Goal: Transaction & Acquisition: Purchase product/service

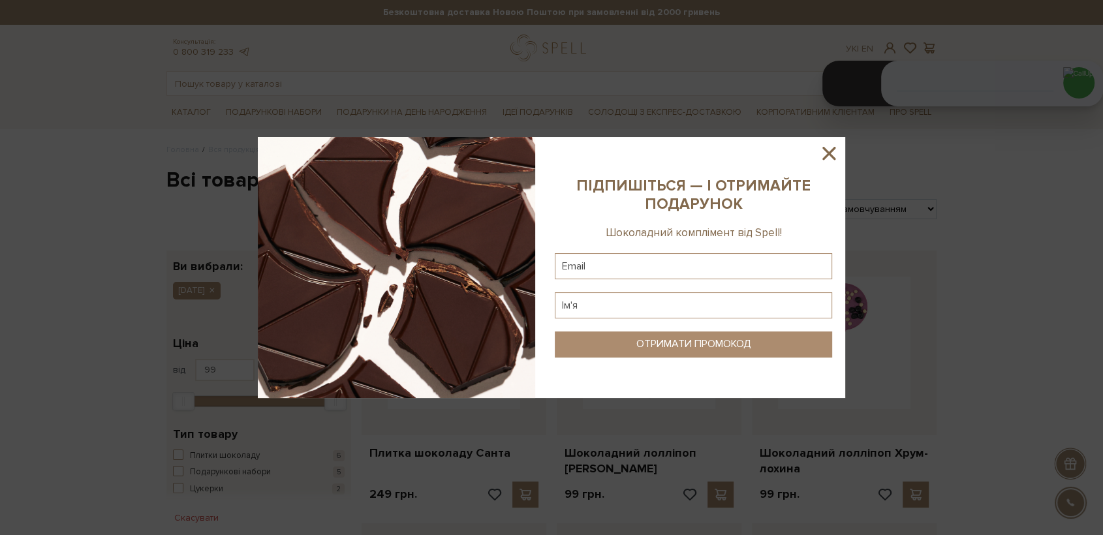
drag, startPoint x: 838, startPoint y: 158, endPoint x: 755, endPoint y: 166, distance: 83.3
click at [830, 158] on icon at bounding box center [829, 153] width 22 height 22
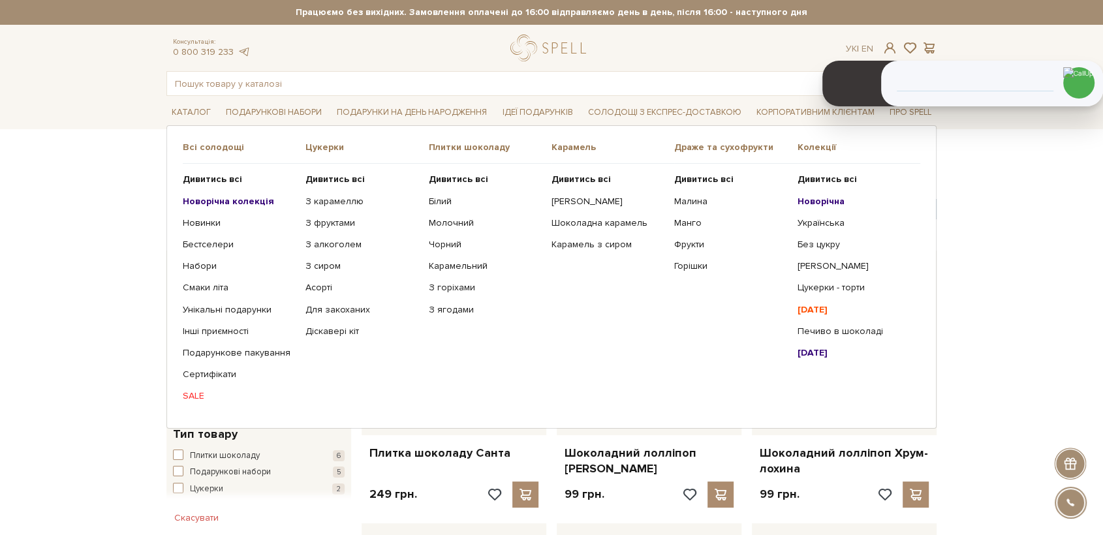
click at [215, 197] on b "Новорічна колекція" at bounding box center [228, 201] width 91 height 11
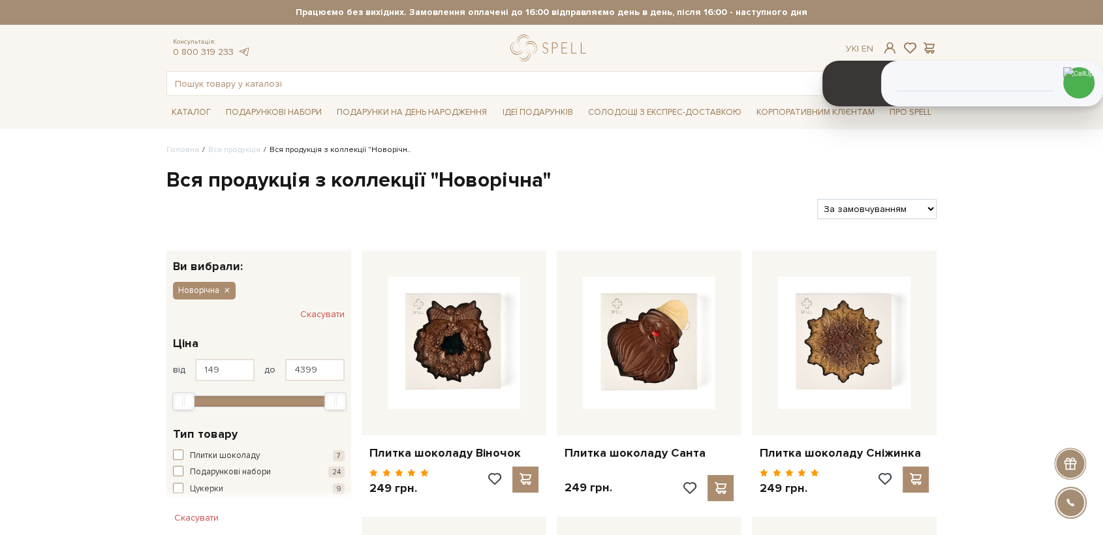
drag, startPoint x: 302, startPoint y: 68, endPoint x: 305, endPoint y: 74, distance: 7.0
click at [303, 69] on div "Консультація: 0 800 319 233 Ук | En | #печиво #карамель #Колекція до Дня Народж…" at bounding box center [552, 65] width 786 height 61
click at [306, 77] on input "text" at bounding box center [536, 84] width 739 height 24
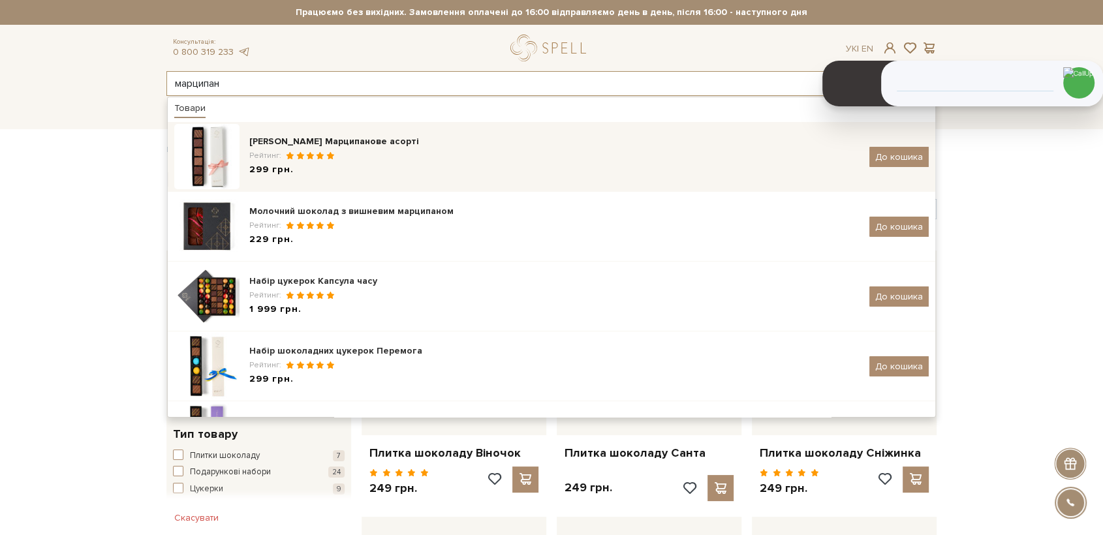
type input "марципан"
click at [429, 151] on div "Рейтинг:" at bounding box center [554, 155] width 610 height 11
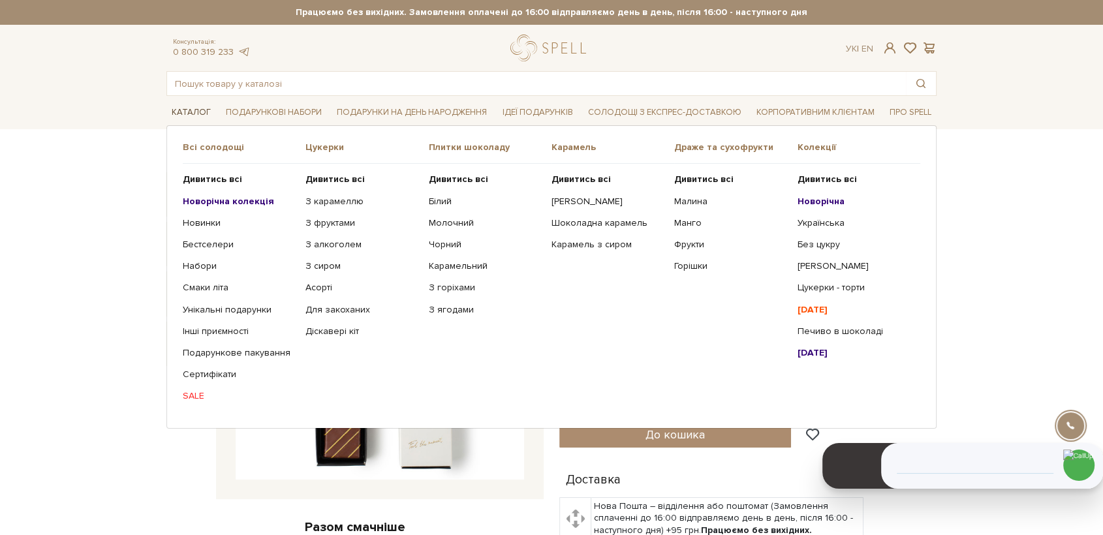
click at [189, 111] on link "Каталог" at bounding box center [191, 112] width 50 height 20
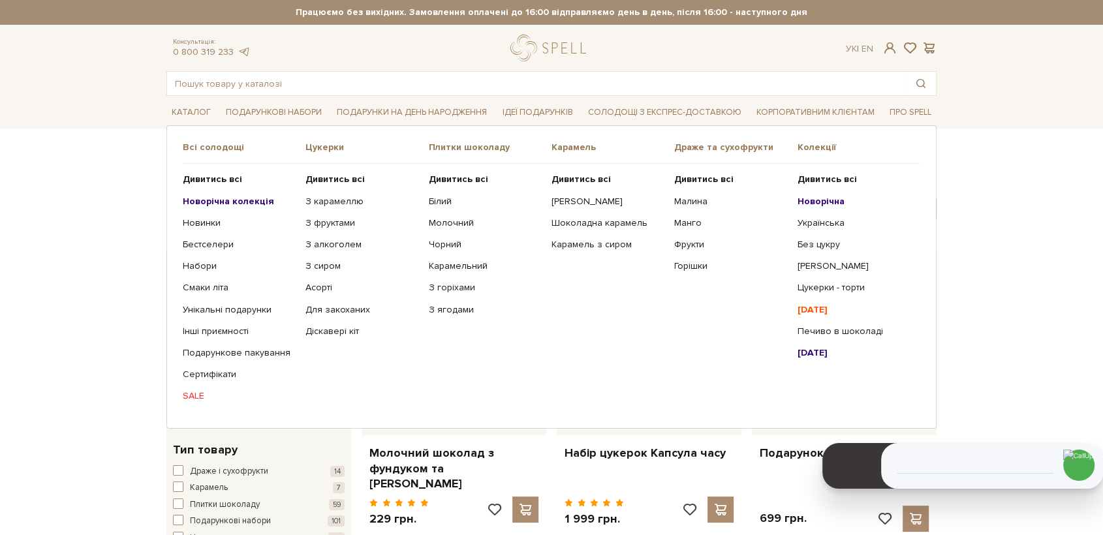
click at [235, 202] on b "Новорічна колекція" at bounding box center [228, 201] width 91 height 11
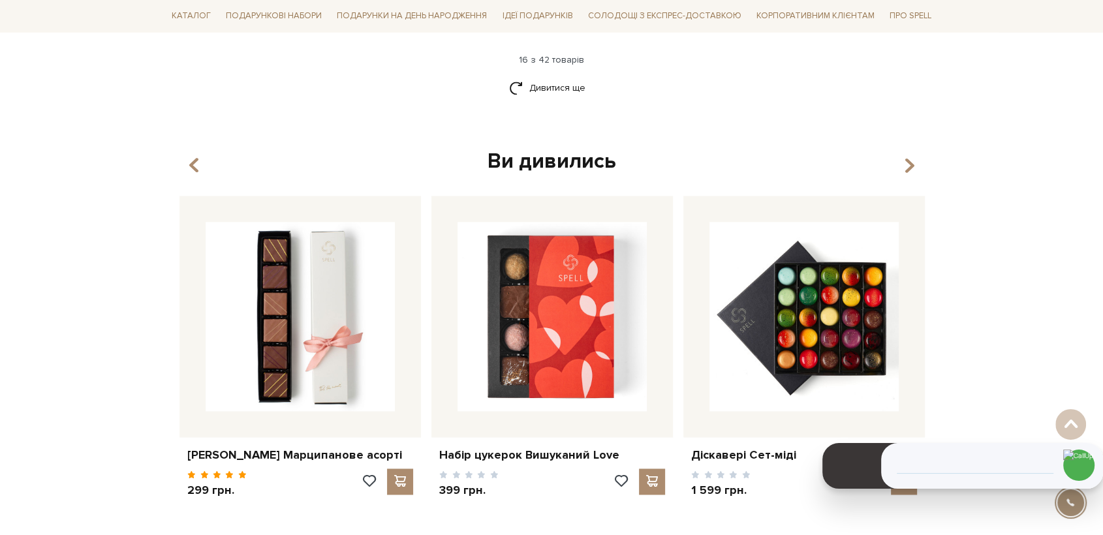
scroll to position [2265, 0]
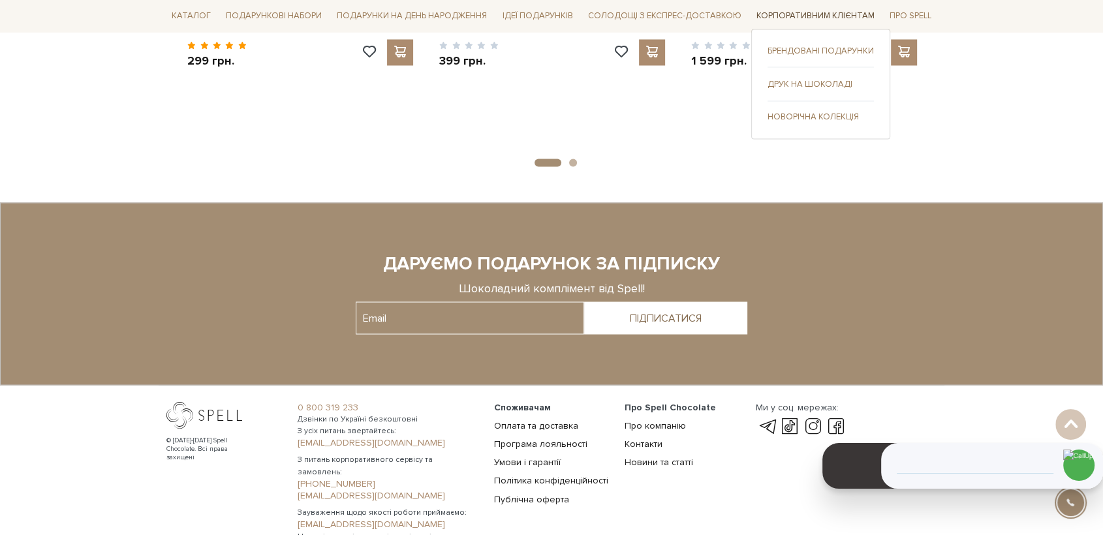
click at [780, 20] on link "Корпоративним клієнтам" at bounding box center [815, 17] width 129 height 20
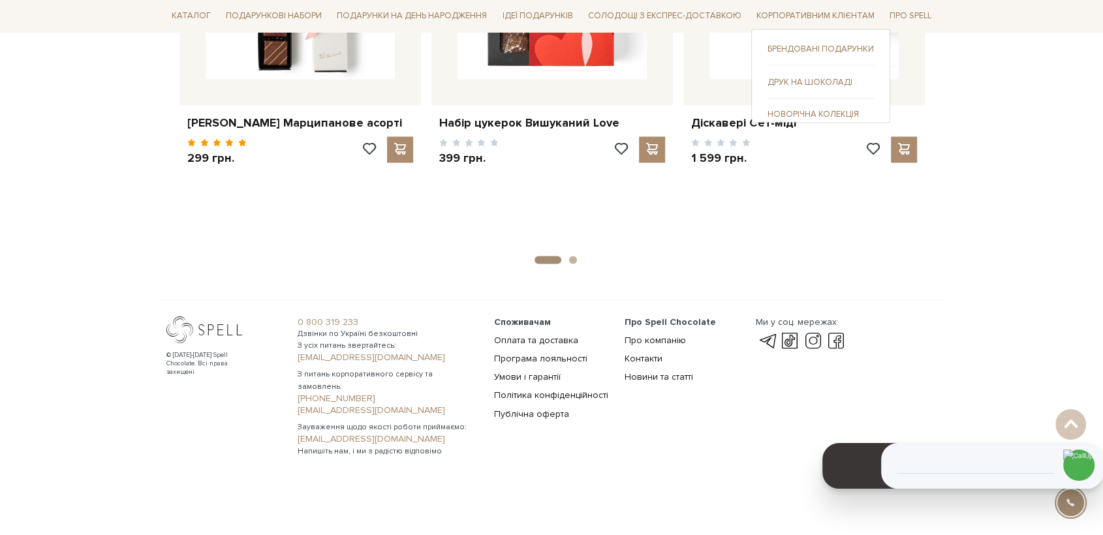
scroll to position [2155, 0]
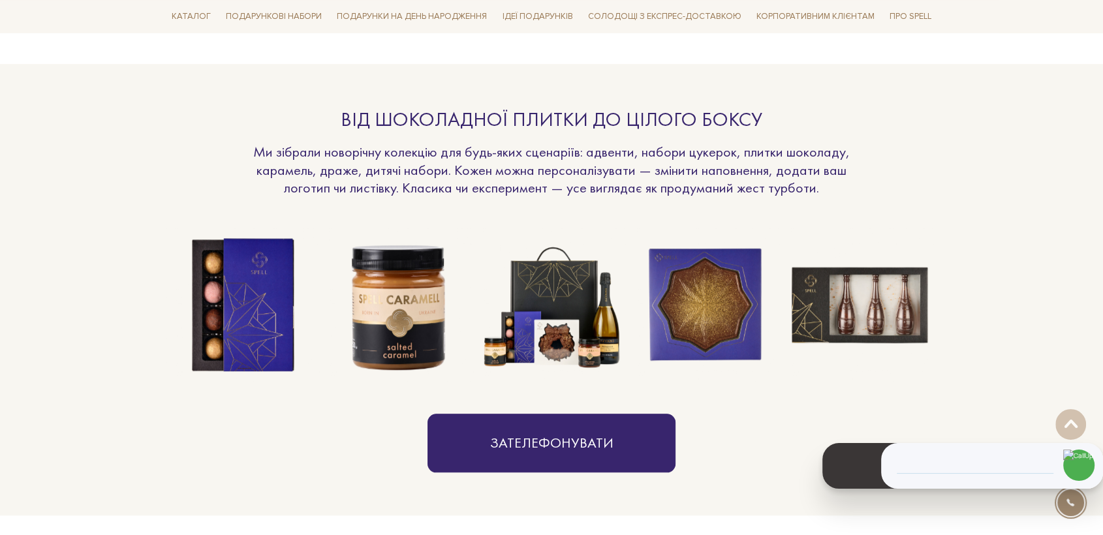
scroll to position [1451, 0]
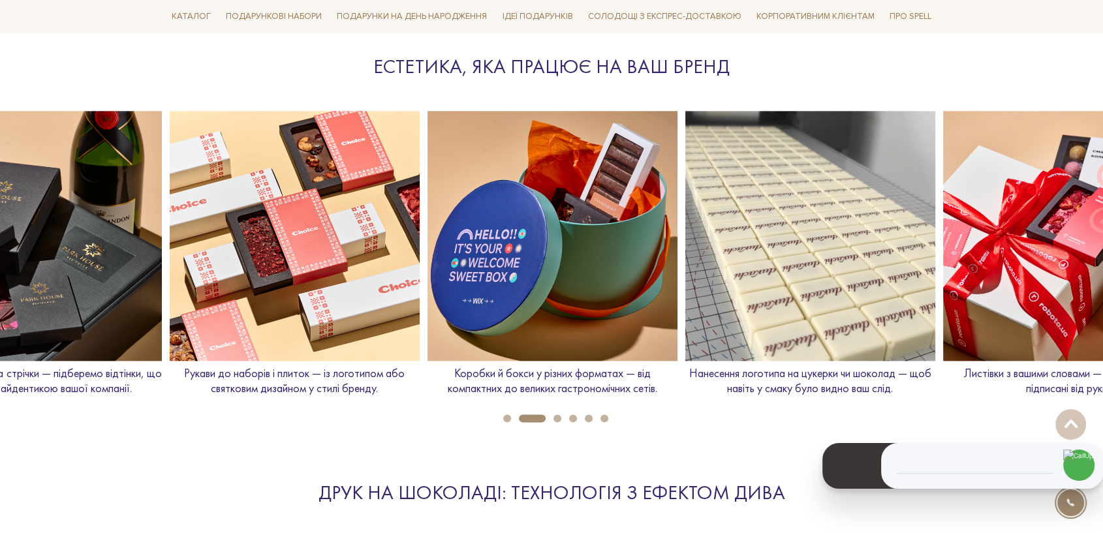
click at [590, 422] on button "5" at bounding box center [589, 419] width 8 height 8
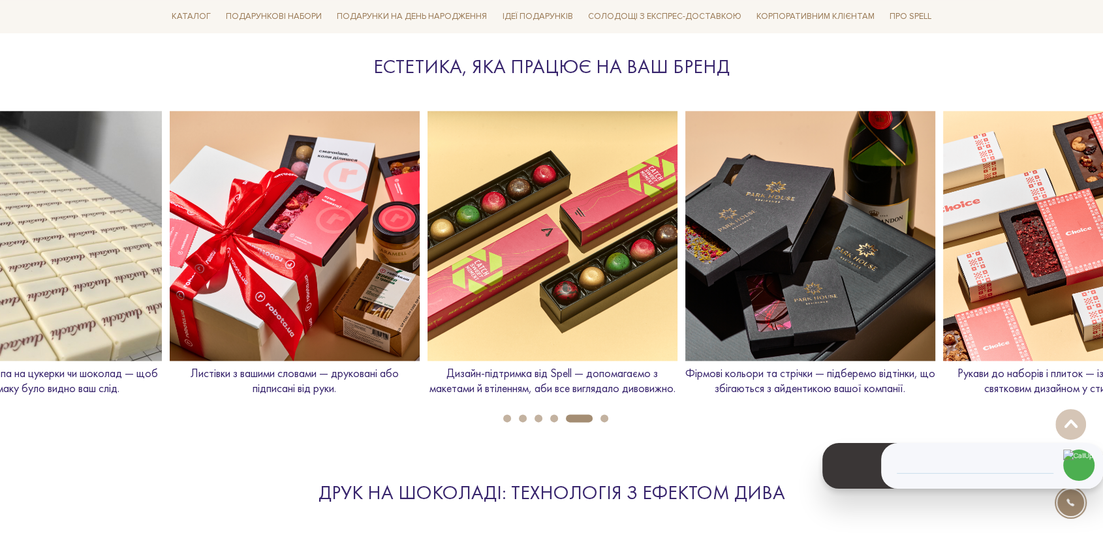
click at [601, 422] on button "6" at bounding box center [605, 419] width 8 height 8
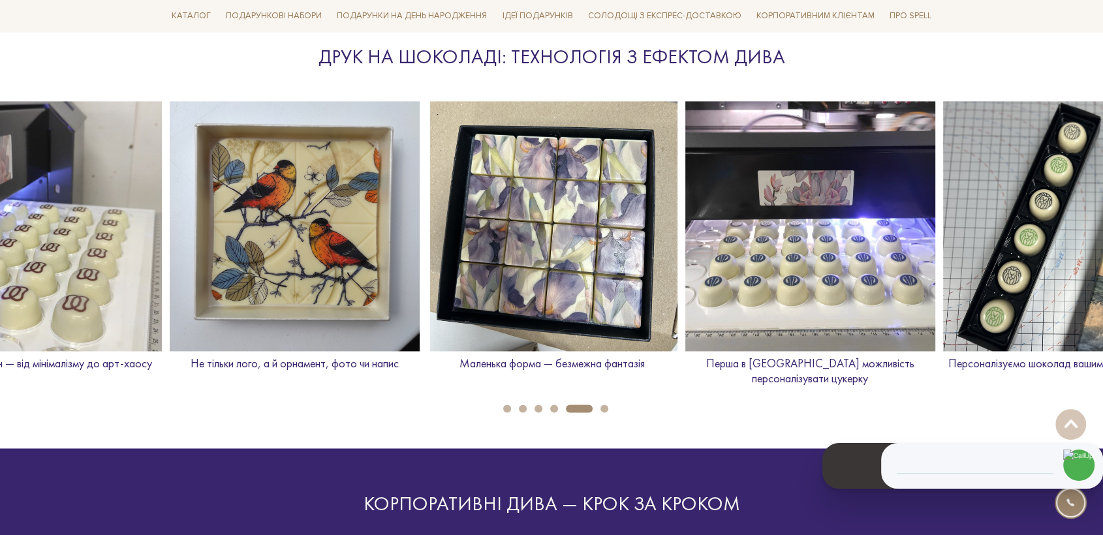
scroll to position [1885, 0]
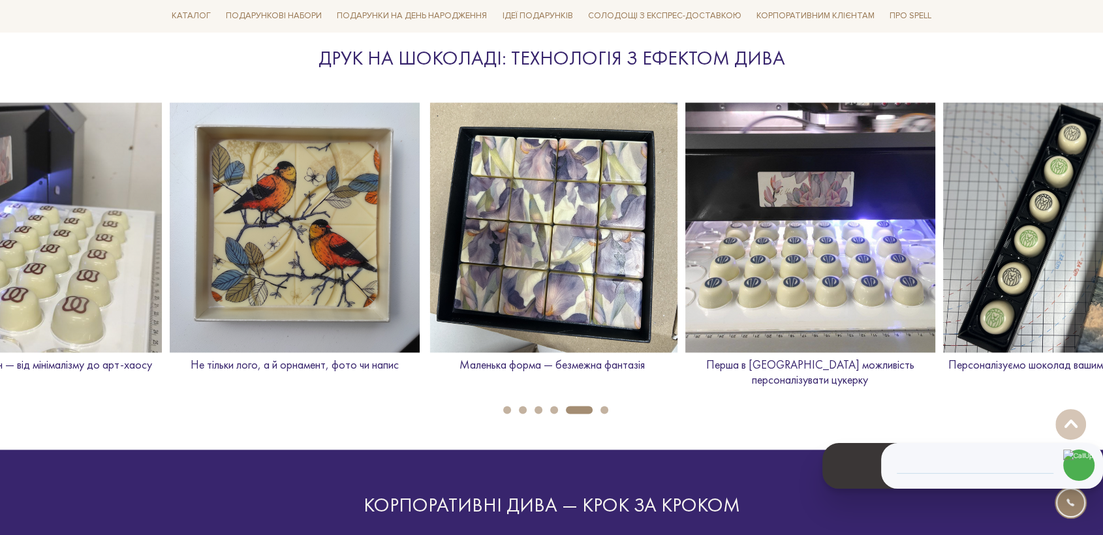
click at [601, 414] on button "6" at bounding box center [605, 410] width 8 height 8
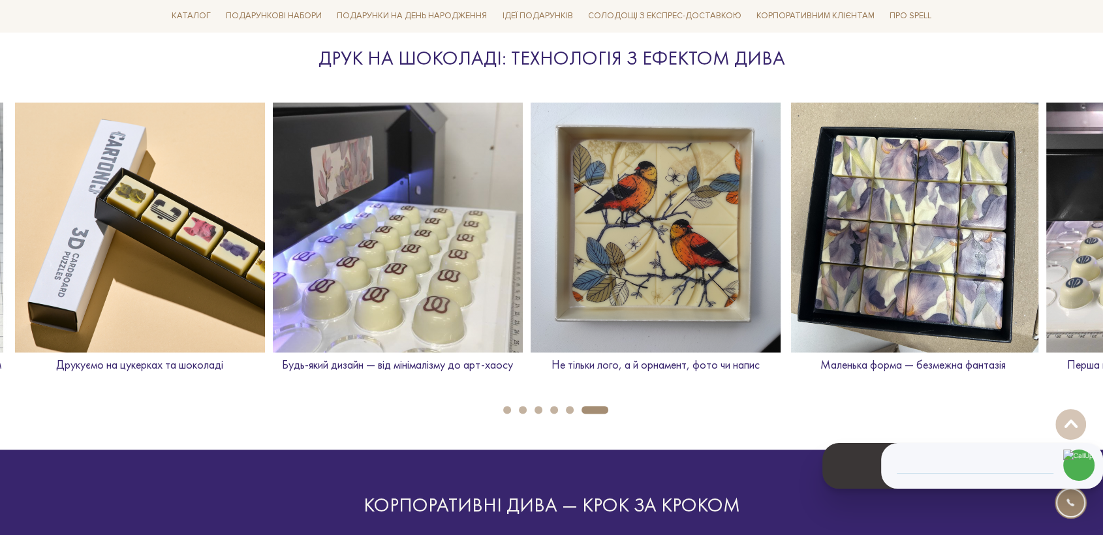
drag, startPoint x: 1030, startPoint y: 276, endPoint x: 71, endPoint y: 367, distance: 962.7
click at [71, 367] on div "Друкуємо на цукерках та шоколаді" at bounding box center [140, 242] width 250 height 281
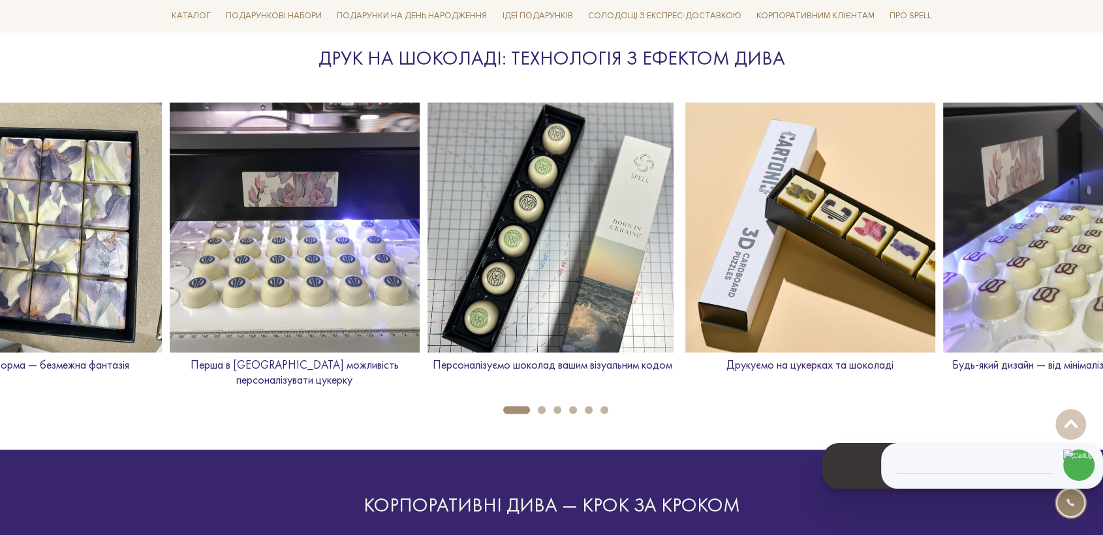
click at [813, 244] on img at bounding box center [810, 227] width 250 height 250
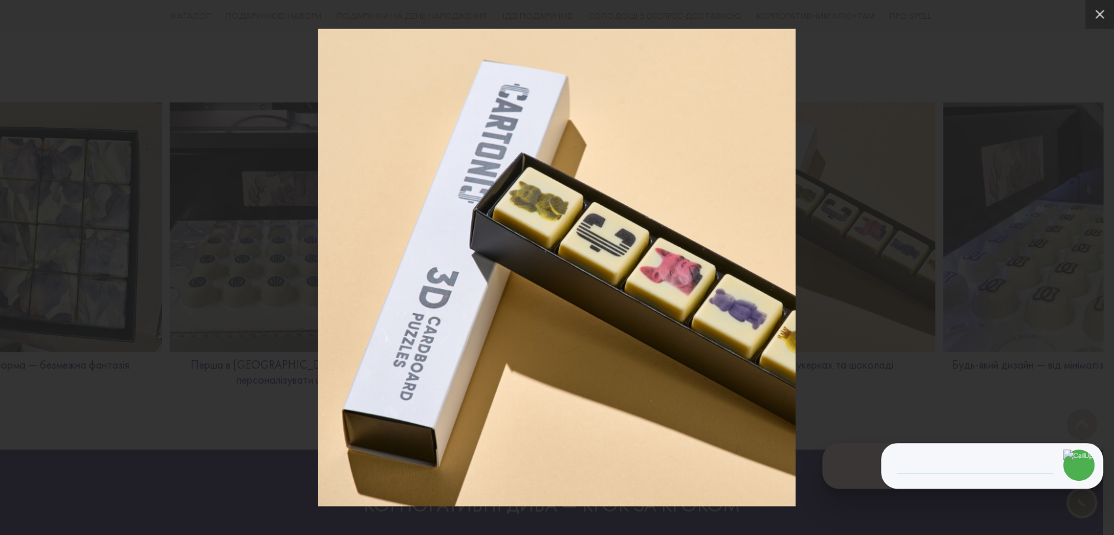
click at [211, 420] on div at bounding box center [557, 267] width 1114 height 535
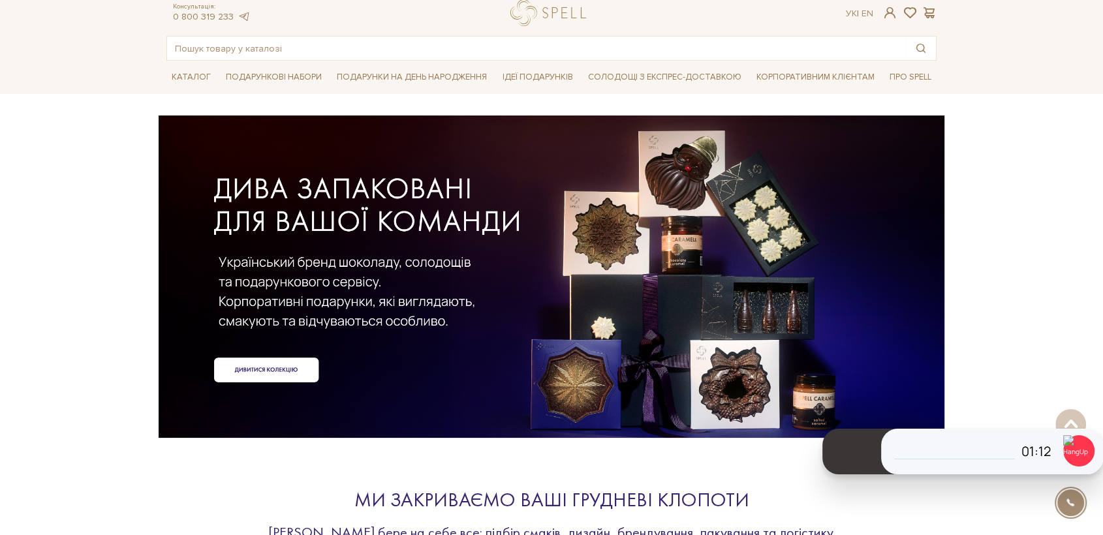
scroll to position [0, 0]
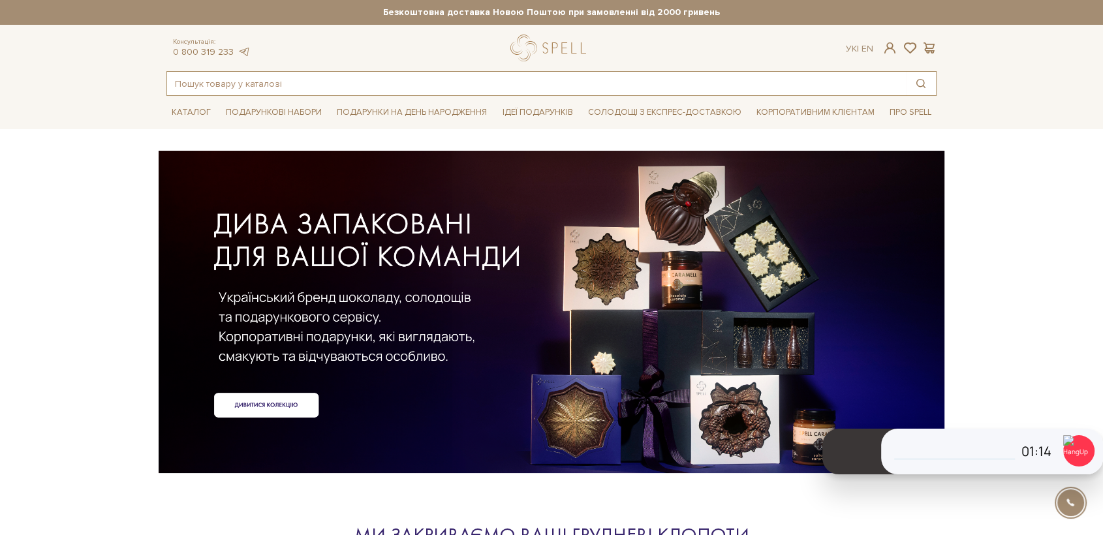
click at [190, 84] on input "text" at bounding box center [536, 84] width 739 height 24
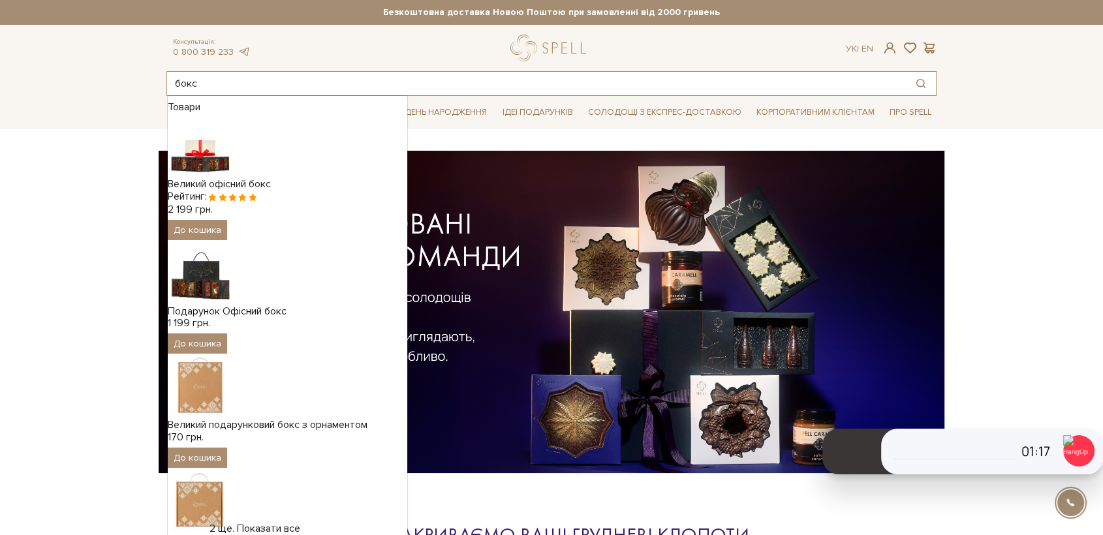
type input "бокс"
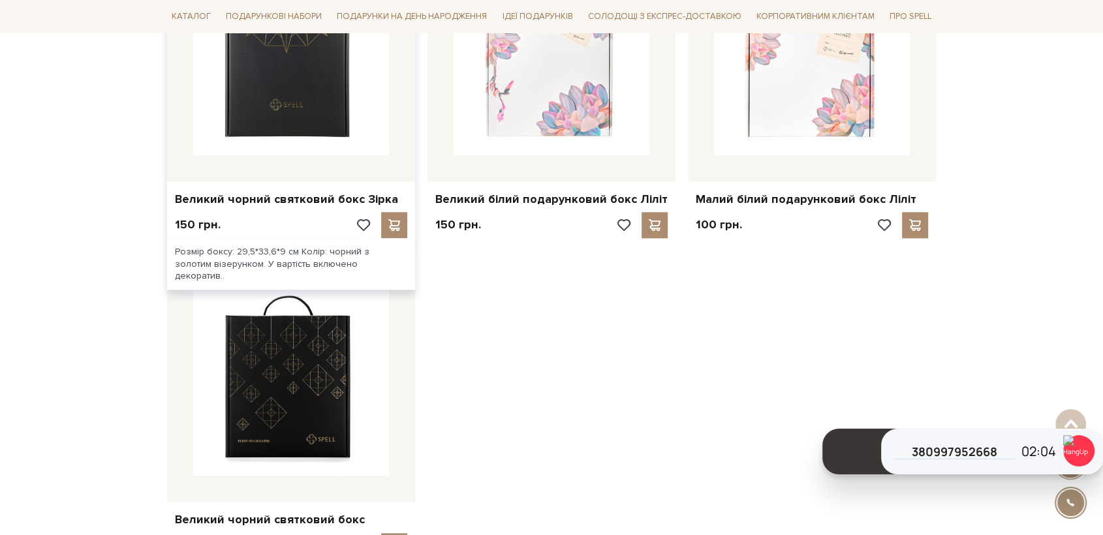
scroll to position [1015, 0]
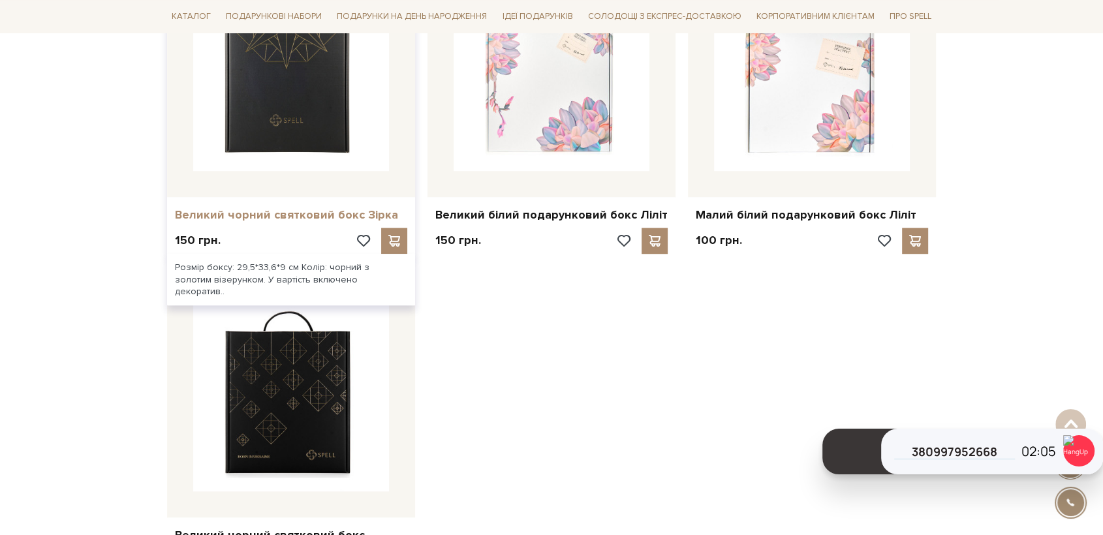
click at [316, 218] on link "Великий чорний святковий бокс Зірка" at bounding box center [291, 215] width 232 height 15
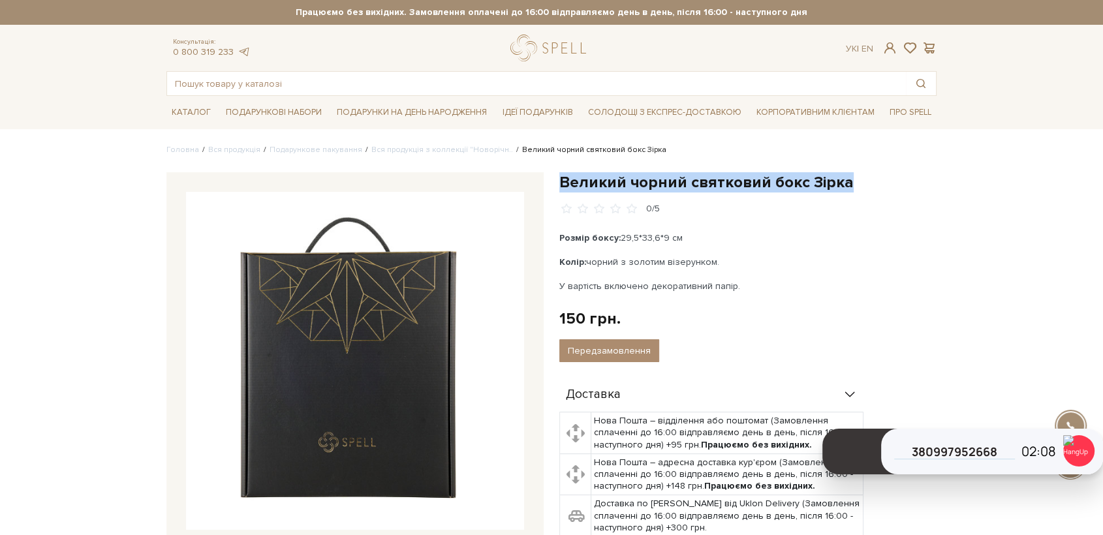
drag, startPoint x: 561, startPoint y: 180, endPoint x: 852, endPoint y: 185, distance: 291.2
click at [857, 185] on h1 "Великий чорний святковий бокс Зірка" at bounding box center [747, 182] width 377 height 20
click at [364, 321] on img at bounding box center [355, 361] width 338 height 338
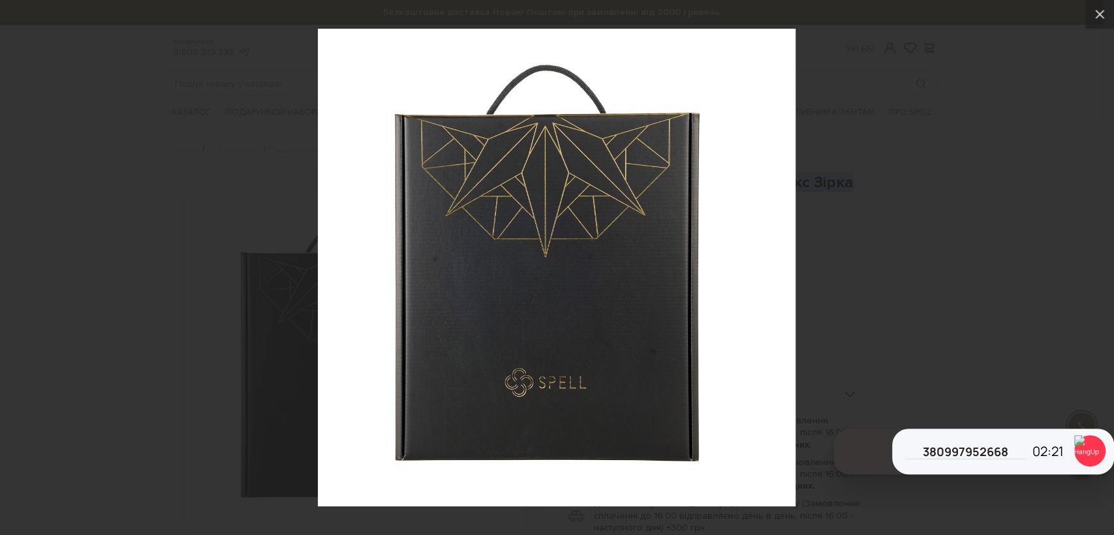
drag, startPoint x: 287, startPoint y: 283, endPoint x: 718, endPoint y: 300, distance: 431.9
click at [309, 293] on div at bounding box center [557, 267] width 1114 height 535
drag, startPoint x: 906, startPoint y: 240, endPoint x: 787, endPoint y: 275, distance: 123.9
click at [906, 240] on div at bounding box center [557, 267] width 1114 height 535
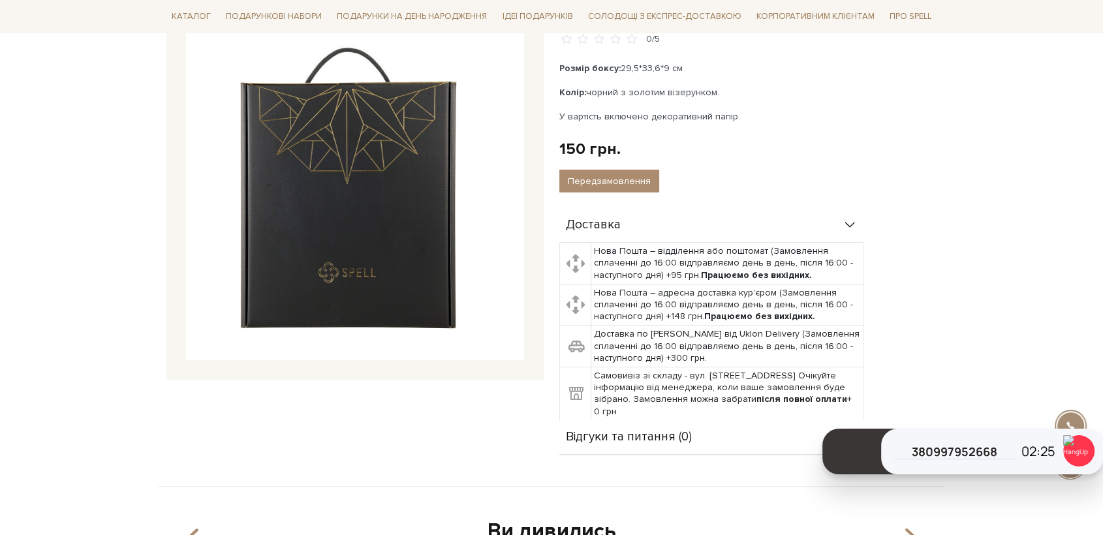
scroll to position [145, 0]
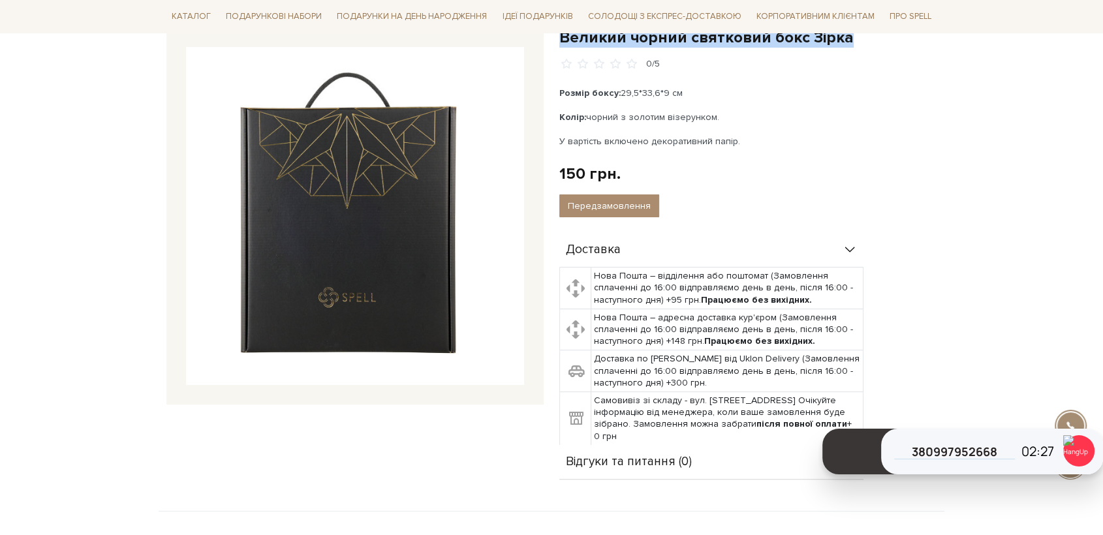
drag, startPoint x: 693, startPoint y: 94, endPoint x: 554, endPoint y: 87, distance: 139.2
click at [554, 87] on div "Великий чорний святковий бокс Зірка 0/5 Розмір боксу: 29,5*33,6*9 см Колір: чор…" at bounding box center [748, 253] width 393 height 453
copy p "Розмір боксу: 29,5*33,6*9 см"
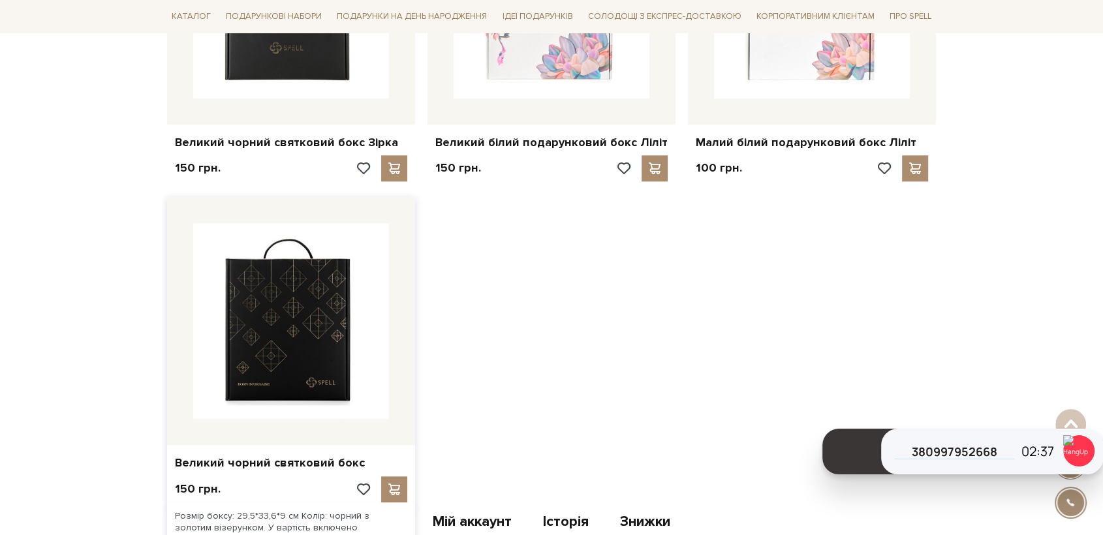
click at [337, 297] on img at bounding box center [291, 321] width 196 height 196
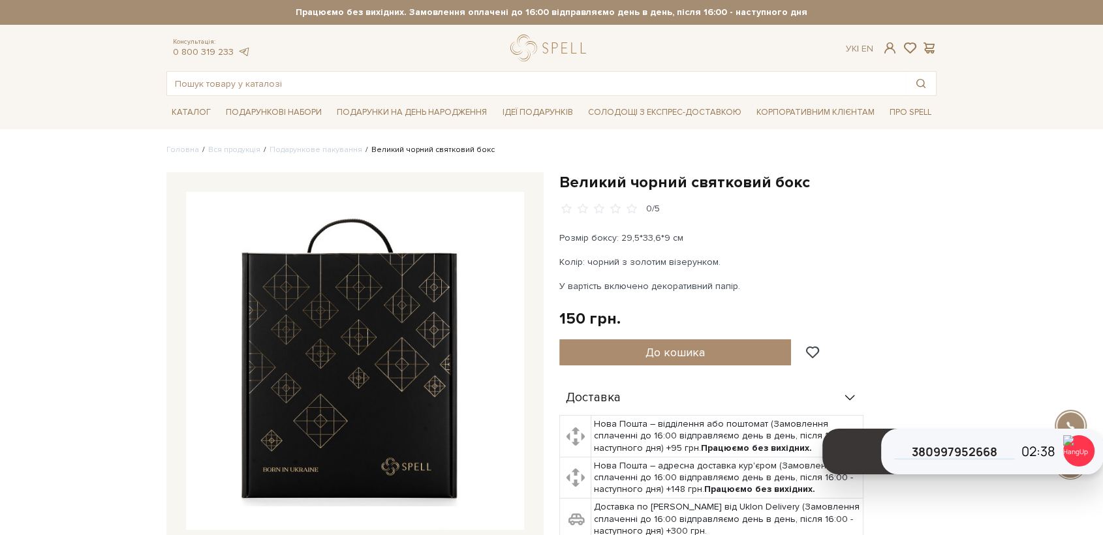
click at [376, 311] on img at bounding box center [355, 361] width 338 height 338
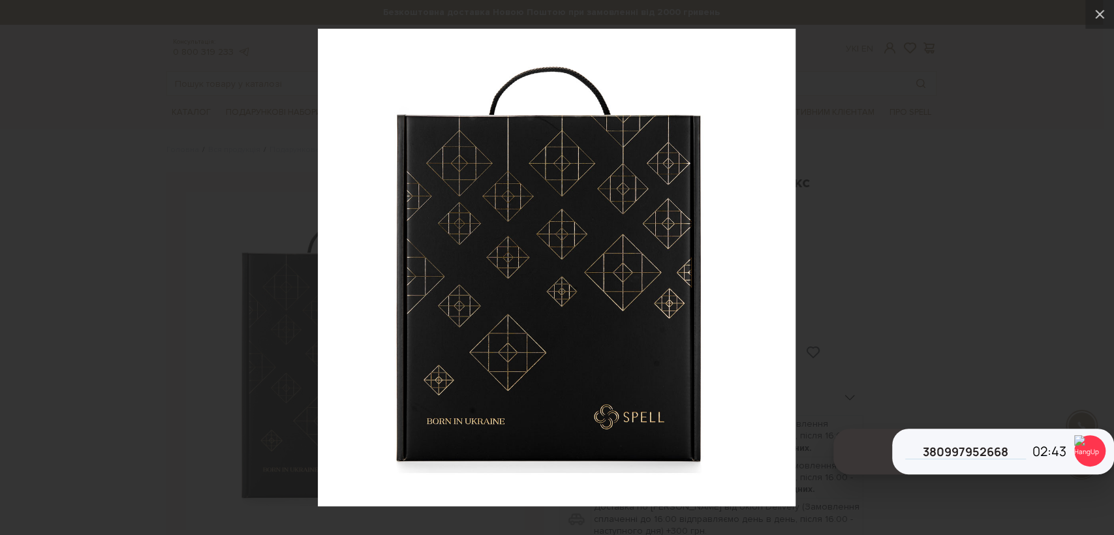
drag, startPoint x: 1003, startPoint y: 297, endPoint x: 808, endPoint y: 215, distance: 211.6
click at [998, 295] on div at bounding box center [557, 267] width 1114 height 535
drag, startPoint x: 216, startPoint y: 210, endPoint x: 185, endPoint y: 56, distance: 157.1
click at [204, 193] on div at bounding box center [557, 267] width 1114 height 535
click at [1081, 189] on div at bounding box center [557, 267] width 1114 height 535
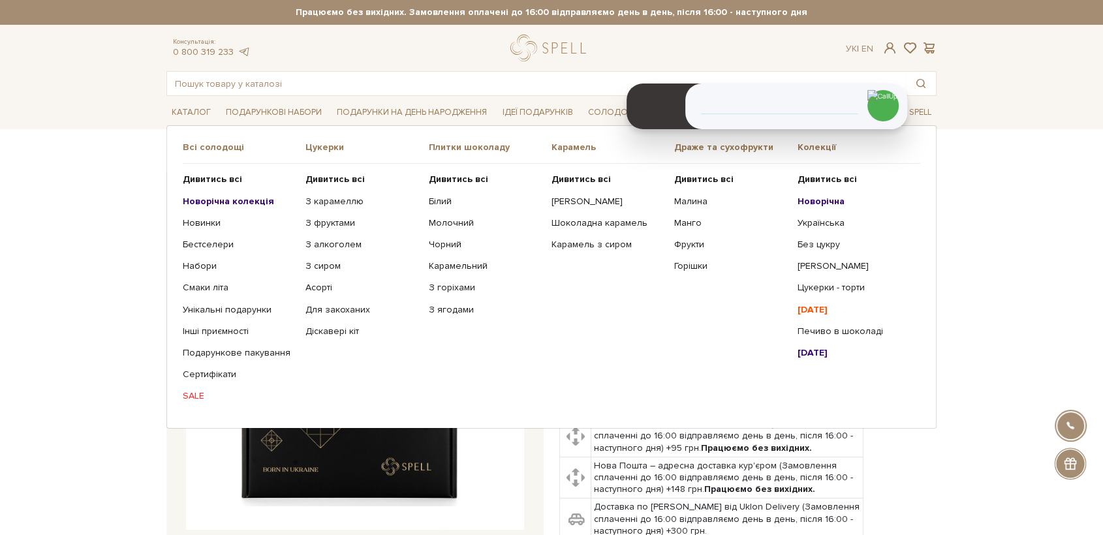
click at [218, 201] on b "Новорічна колекція" at bounding box center [228, 201] width 91 height 11
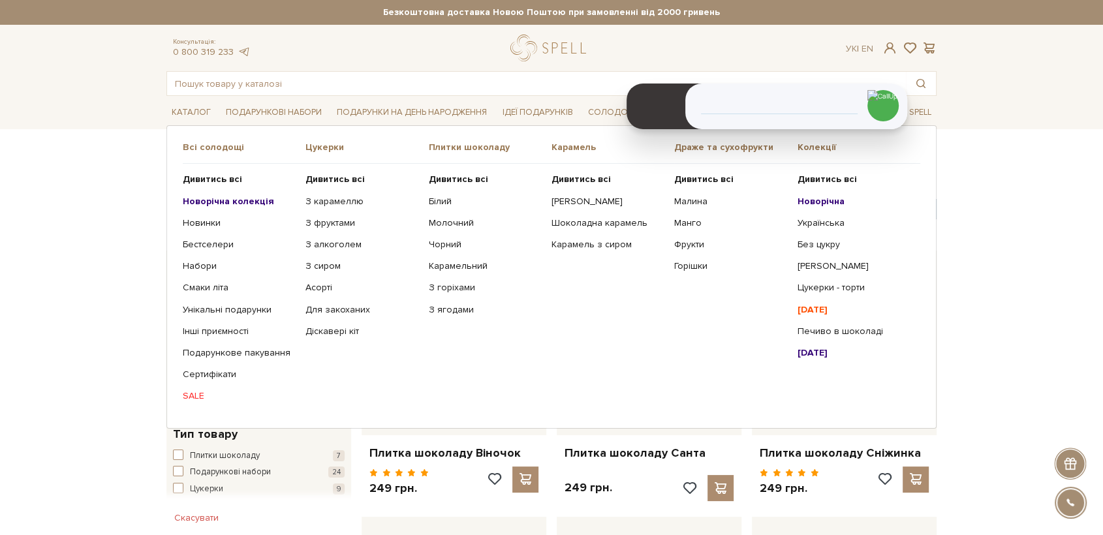
click at [828, 356] on b "[DATE]" at bounding box center [813, 352] width 30 height 11
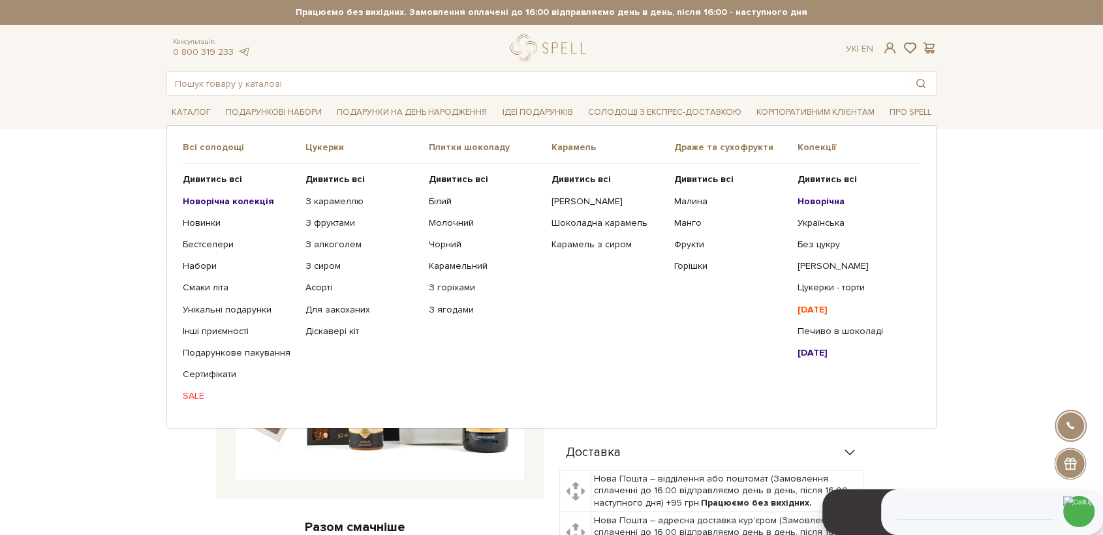
click at [245, 198] on b "Новорічна колекція" at bounding box center [228, 201] width 91 height 11
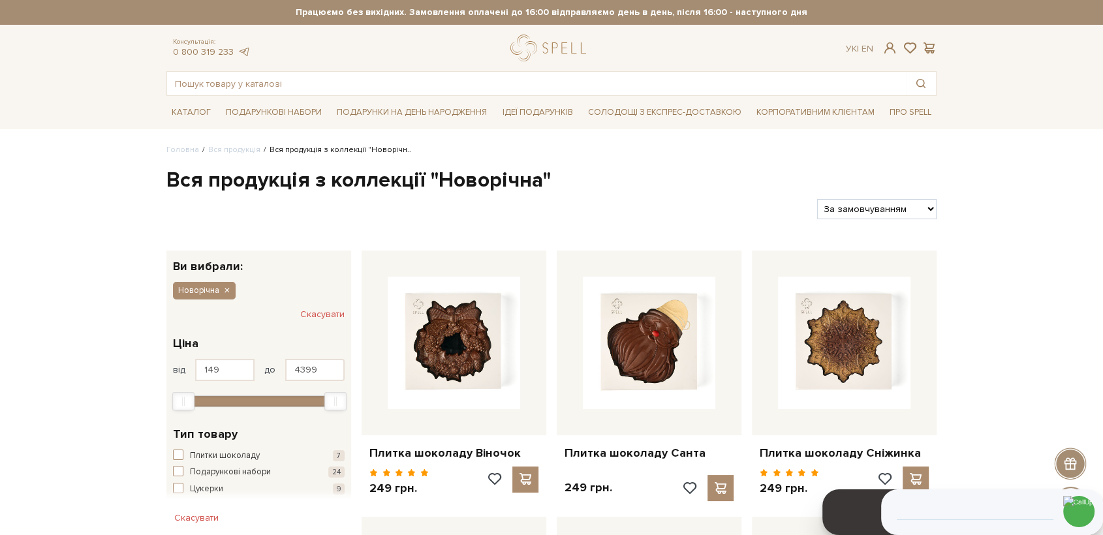
click at [874, 209] on select "За замовчуванням За Ціною (зростання) За Ціною (зменшення) Новинки За популярні…" at bounding box center [876, 209] width 119 height 20
select select "https://spellchocolate.com/our-productions/novorichna?sort=p.price&order=DESC"
click at [817, 199] on select "За замовчуванням За Ціною (зростання) За Ціною (зменшення) Новинки За популярні…" at bounding box center [876, 209] width 119 height 20
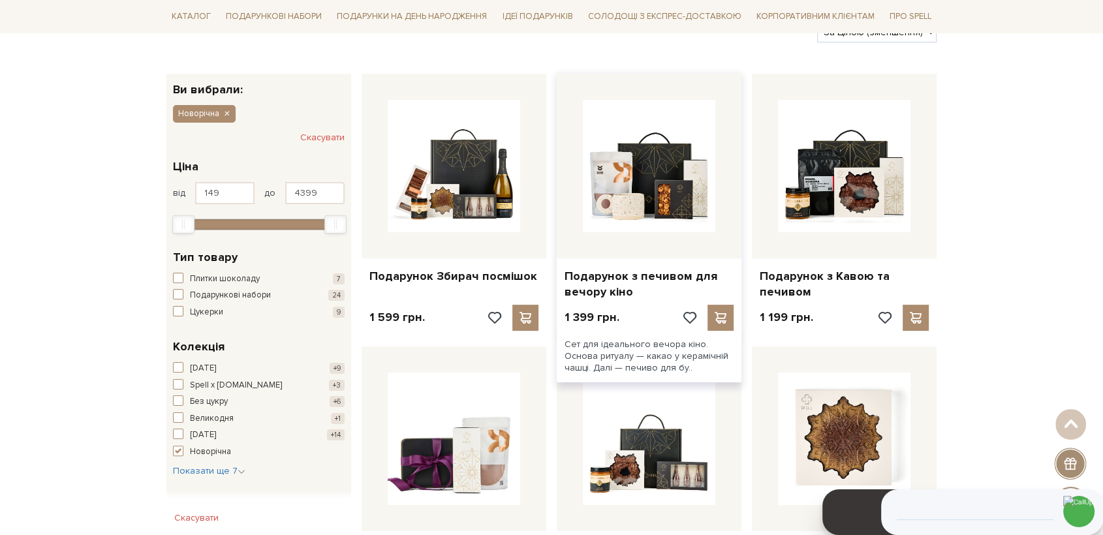
scroll to position [176, 0]
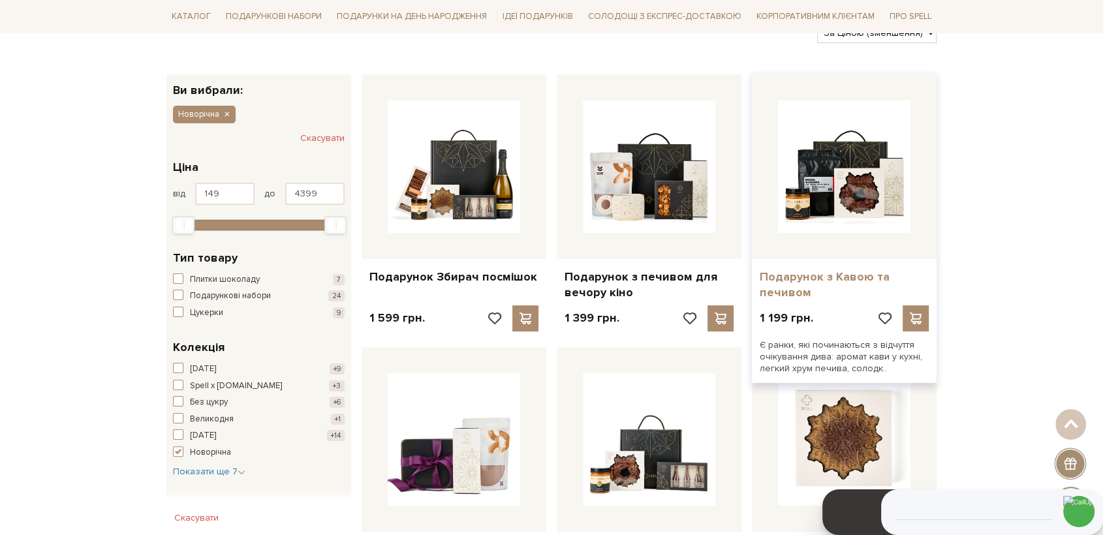
click at [774, 294] on link "Подарунок з Кавою та печивом" at bounding box center [844, 285] width 169 height 31
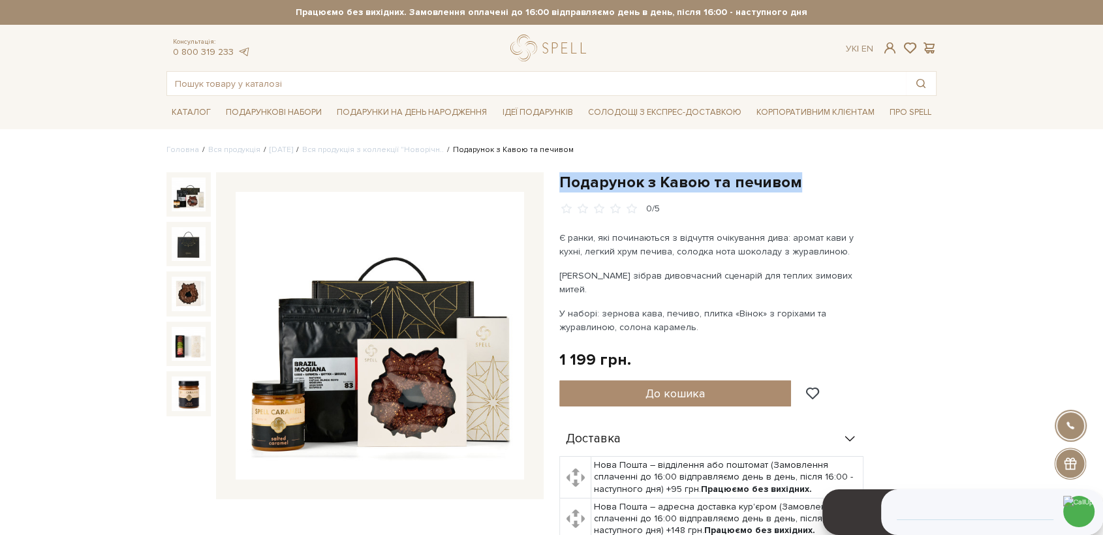
drag, startPoint x: 561, startPoint y: 180, endPoint x: 788, endPoint y: 175, distance: 227.2
click at [792, 177] on h1 "Подарунок з Кавою та печивом" at bounding box center [747, 182] width 377 height 20
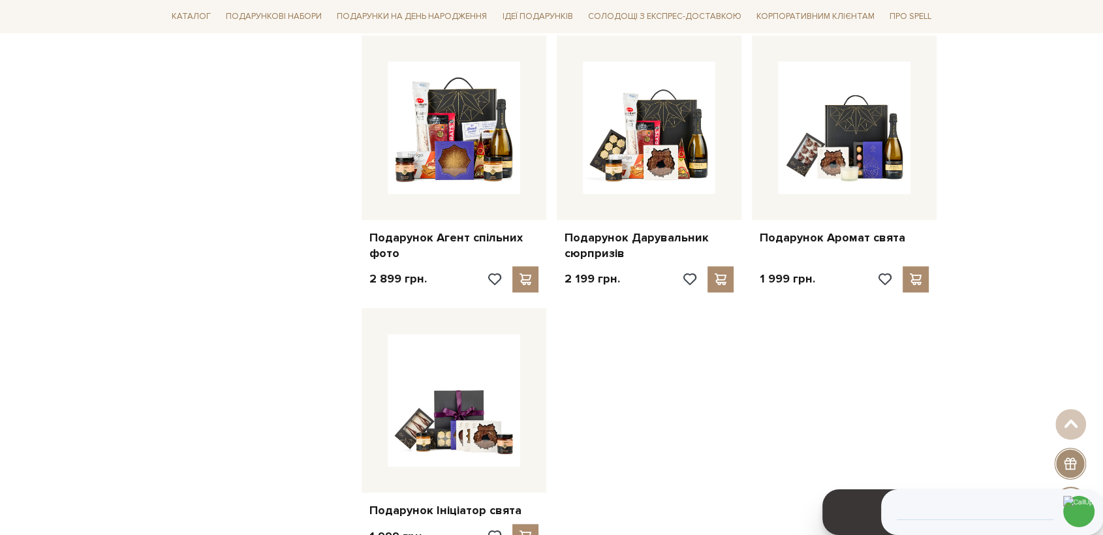
scroll to position [1409, 0]
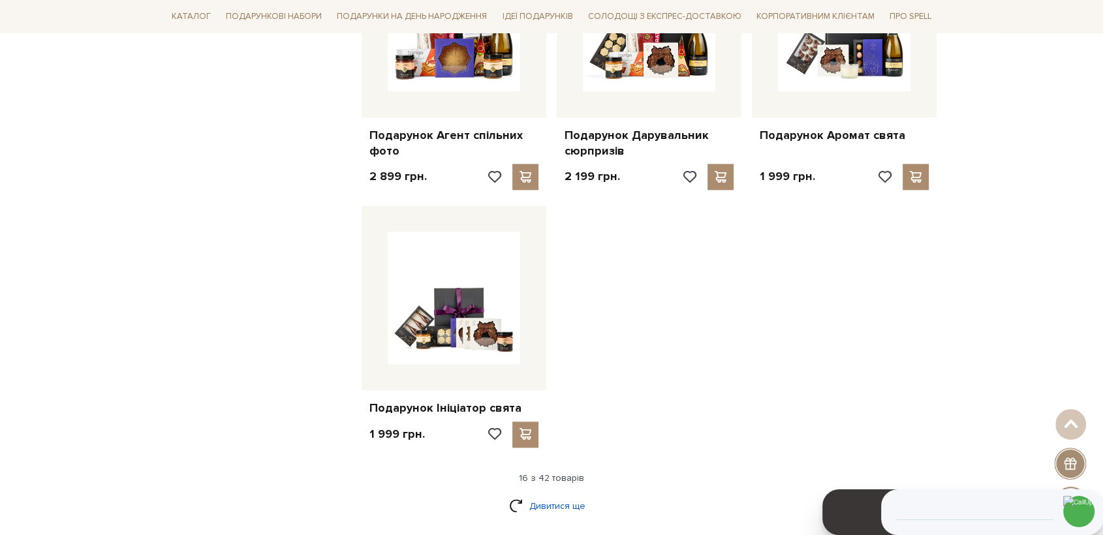
drag, startPoint x: 554, startPoint y: 510, endPoint x: 580, endPoint y: 497, distance: 29.5
click at [554, 510] on link "Дивитися ще" at bounding box center [551, 506] width 85 height 23
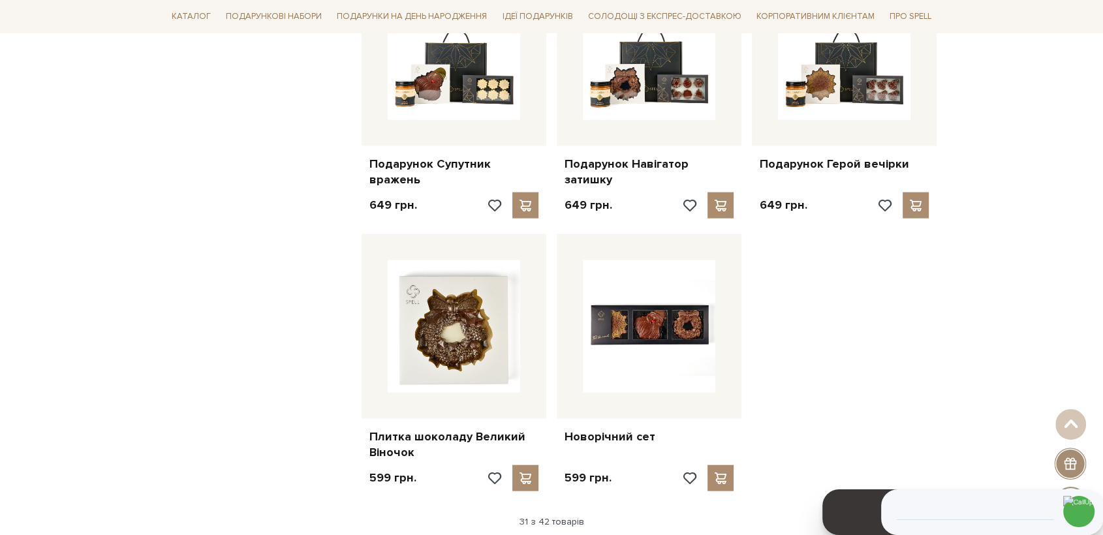
scroll to position [2787, 0]
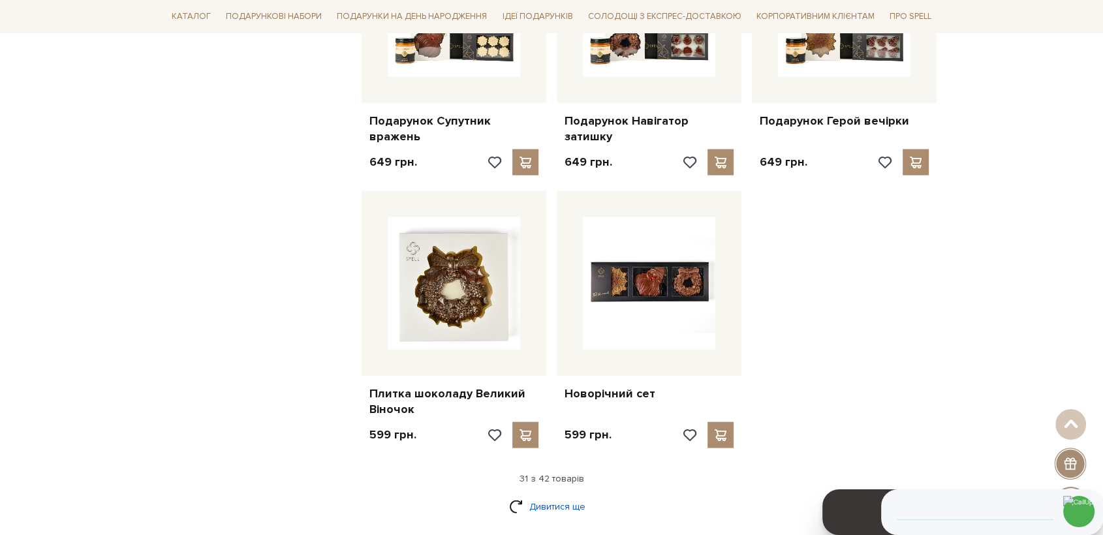
click at [564, 496] on link "Дивитися ще" at bounding box center [551, 507] width 85 height 23
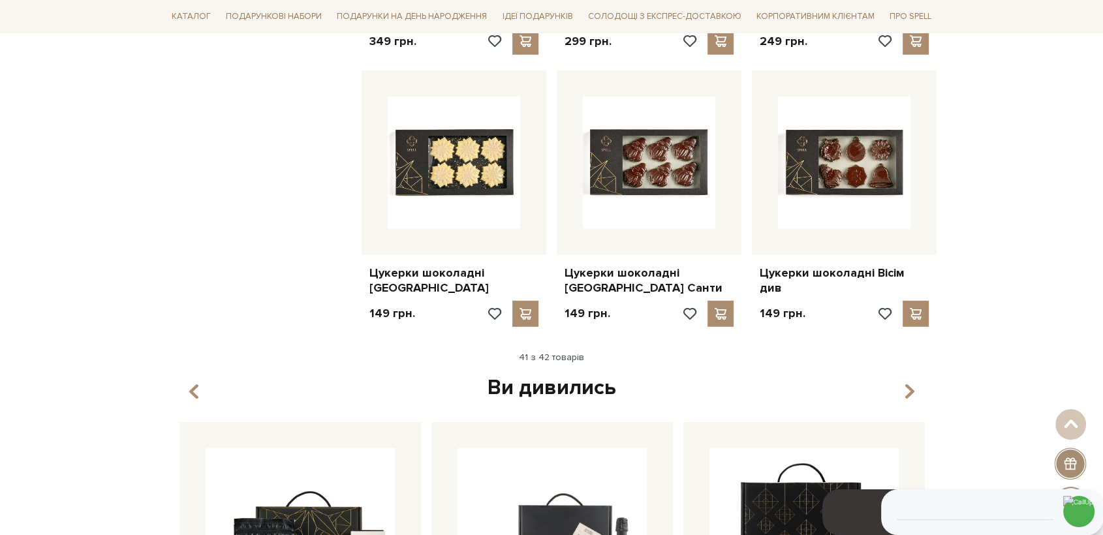
scroll to position [3730, 0]
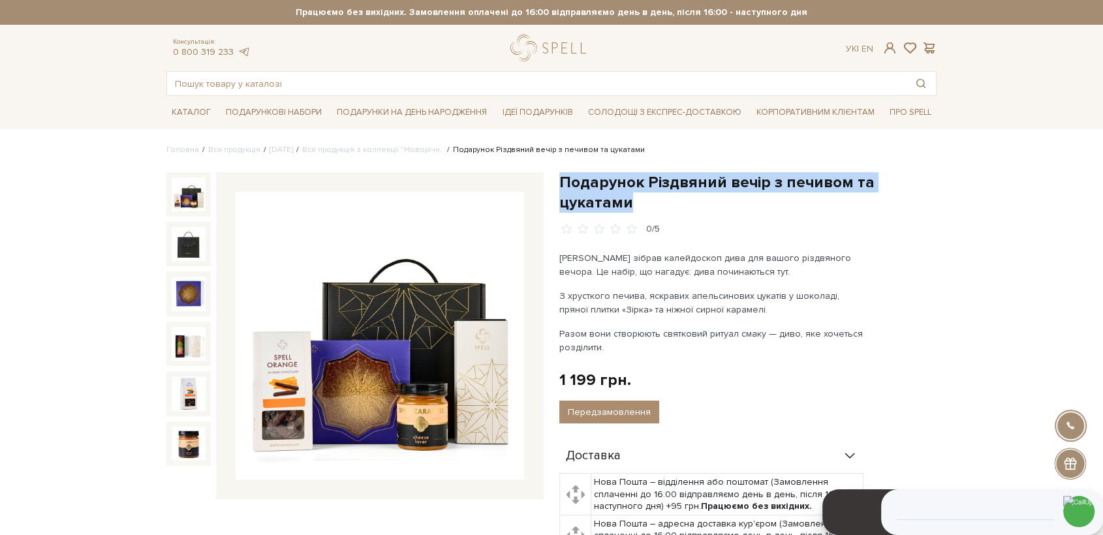
drag, startPoint x: 638, startPoint y: 199, endPoint x: 560, endPoint y: 172, distance: 83.0
click at [560, 172] on h1 "Подарунок Різдвяний вечір з печивом та цукатами" at bounding box center [747, 192] width 377 height 40
copy h1 "Подарунок Різдвяний вечір з печивом та цукатами"
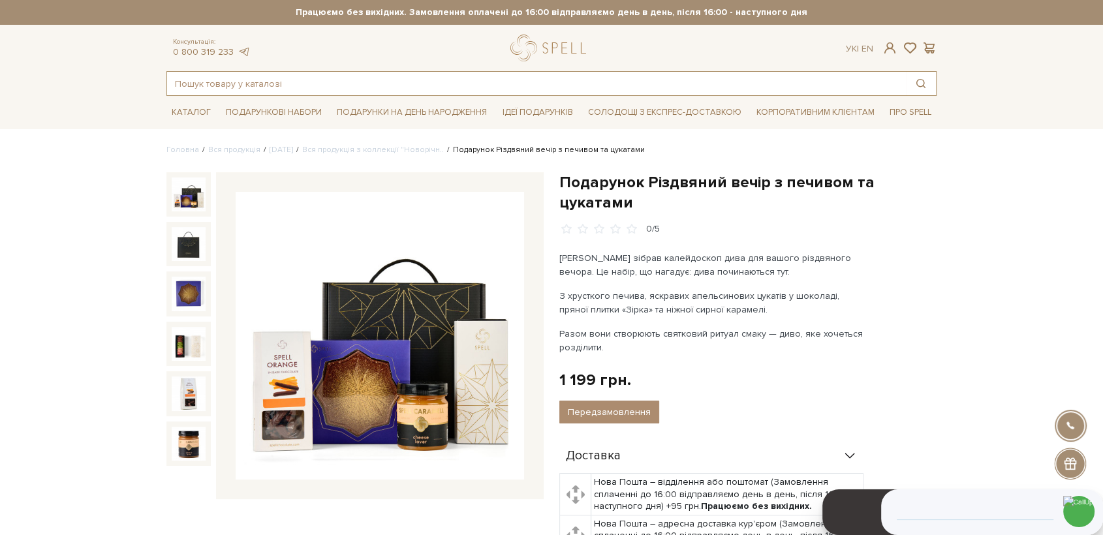
click at [327, 85] on input "text" at bounding box center [536, 84] width 739 height 24
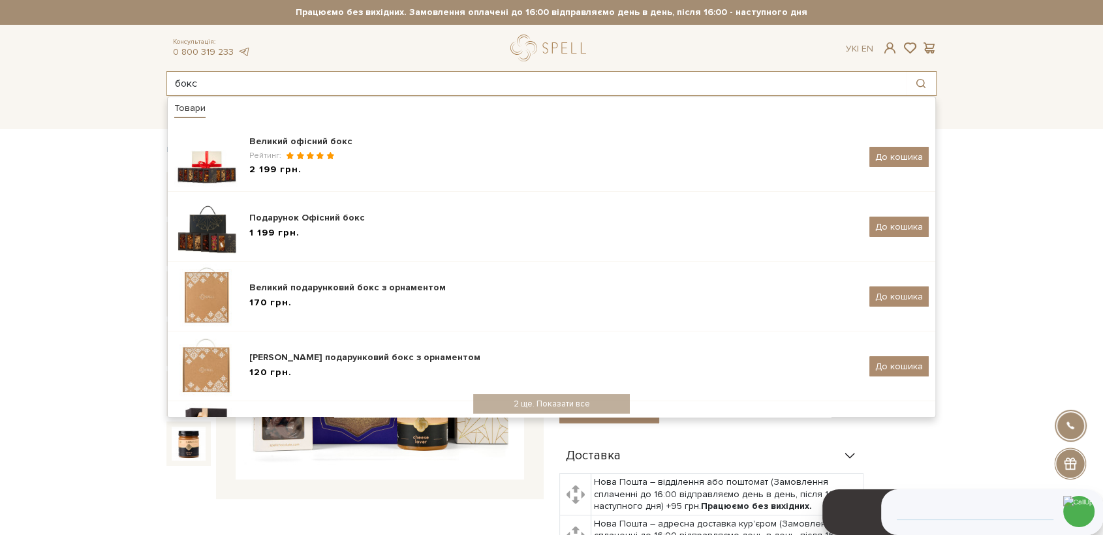
type input "бокс"
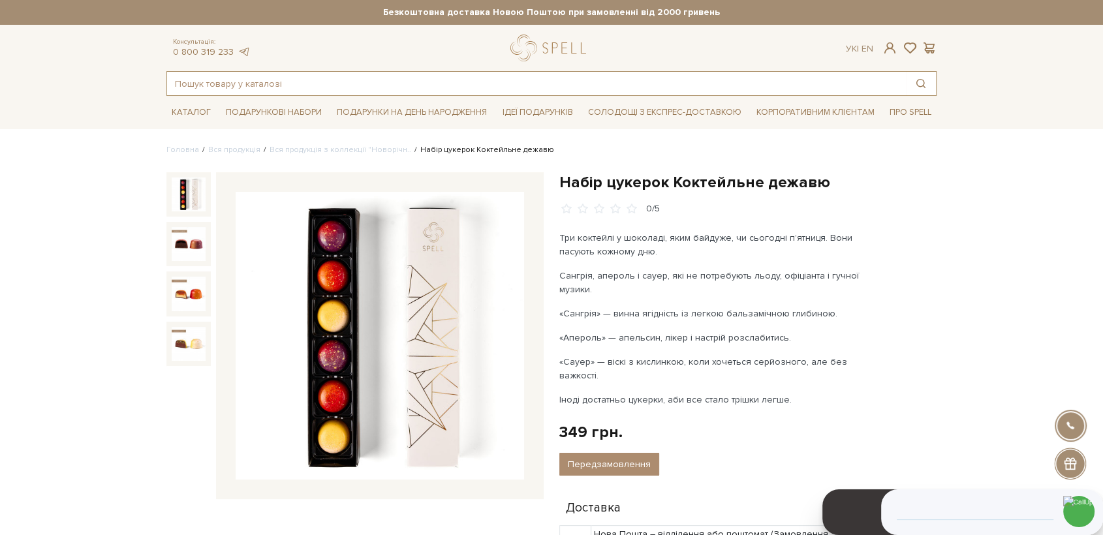
click at [284, 84] on input "text" at bounding box center [536, 84] width 739 height 24
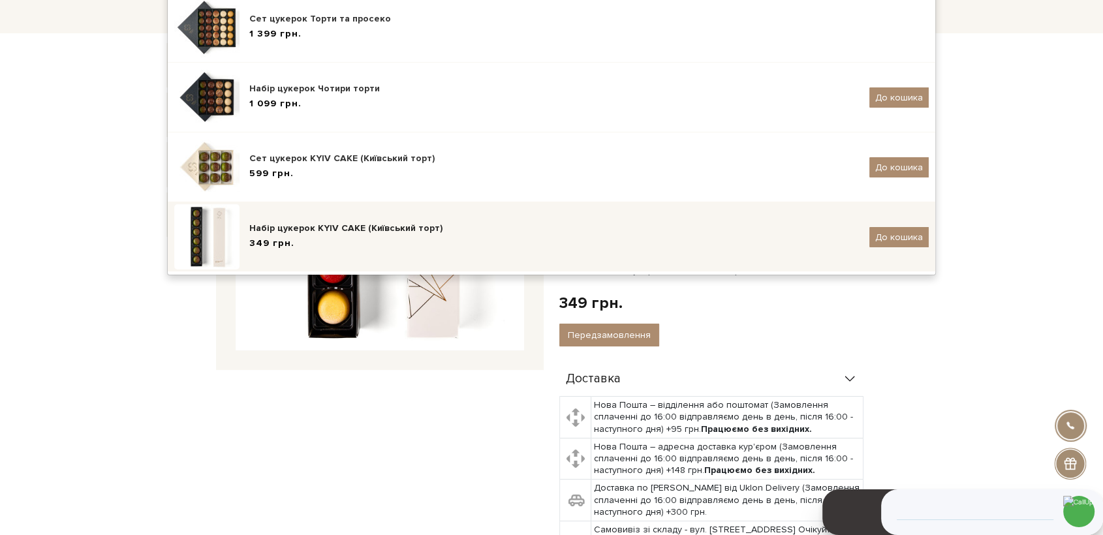
scroll to position [145, 0]
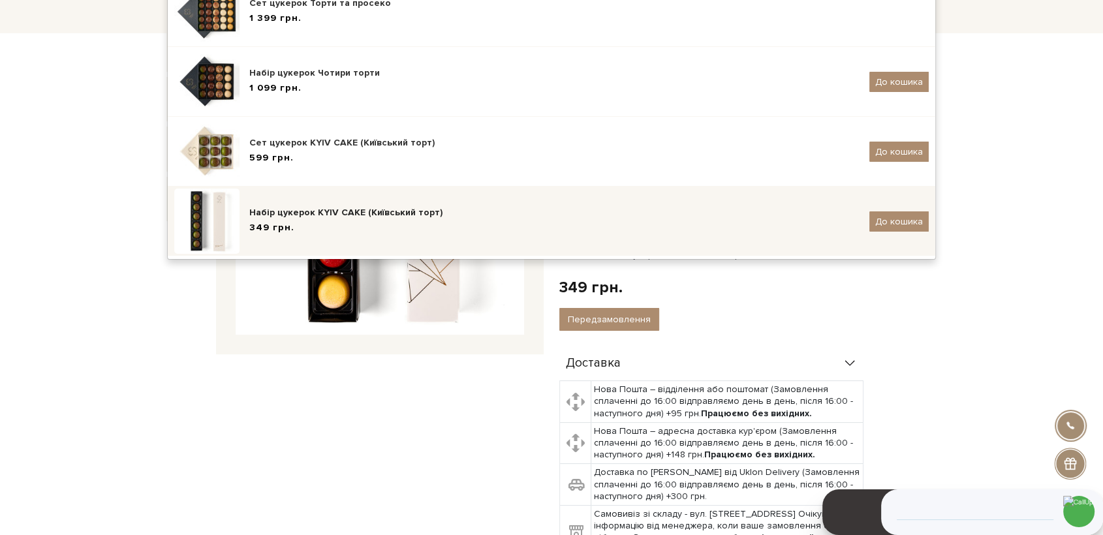
type input "торт"
click at [319, 195] on div "Набір цукерок KYIV CAKE (Київський торт) 349 грн. До кошика" at bounding box center [551, 221] width 755 height 65
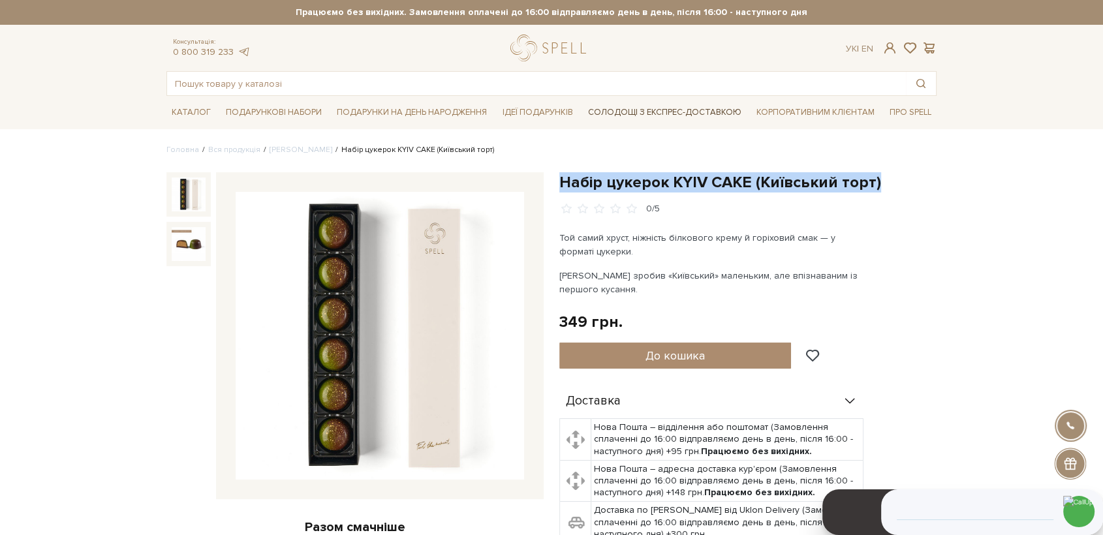
drag, startPoint x: 562, startPoint y: 180, endPoint x: 655, endPoint y: 112, distance: 115.4
click at [862, 180] on h1 "Набір цукерок KYIV CAKE (Київський торт)" at bounding box center [747, 182] width 377 height 20
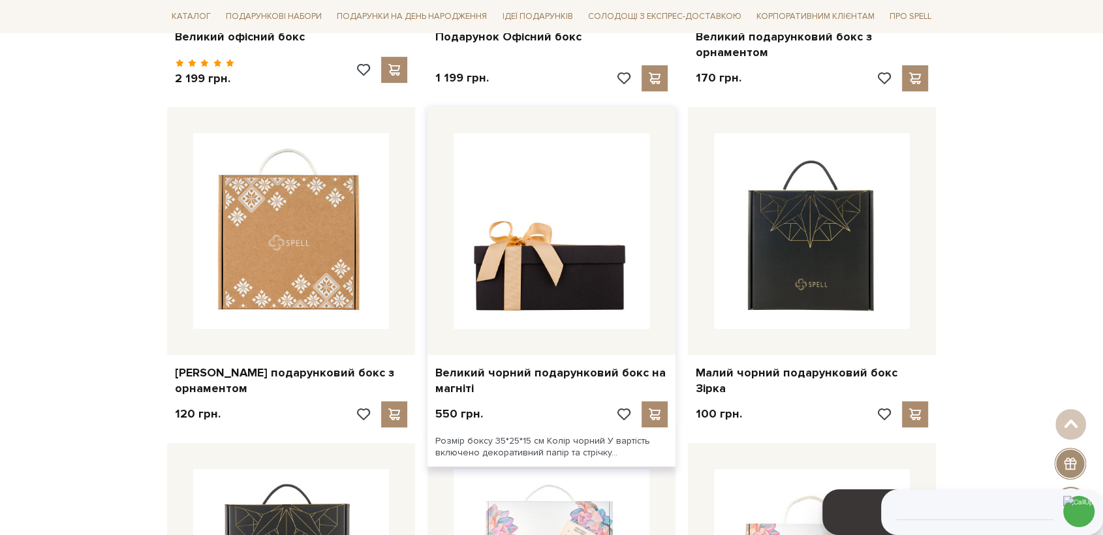
scroll to position [580, 0]
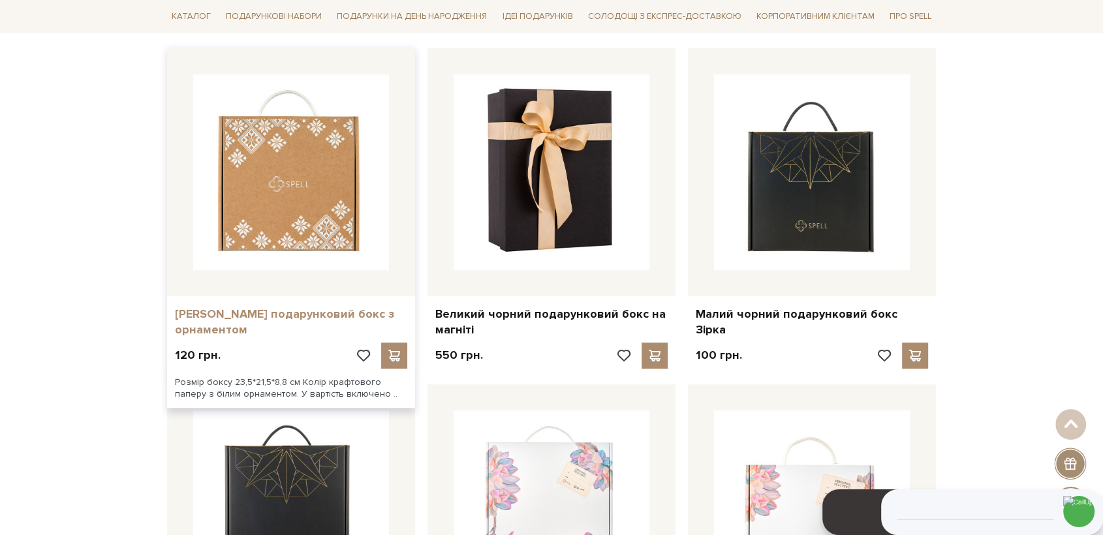
click at [319, 307] on link "Малий подарунковий бокс з орнаментом" at bounding box center [291, 322] width 232 height 31
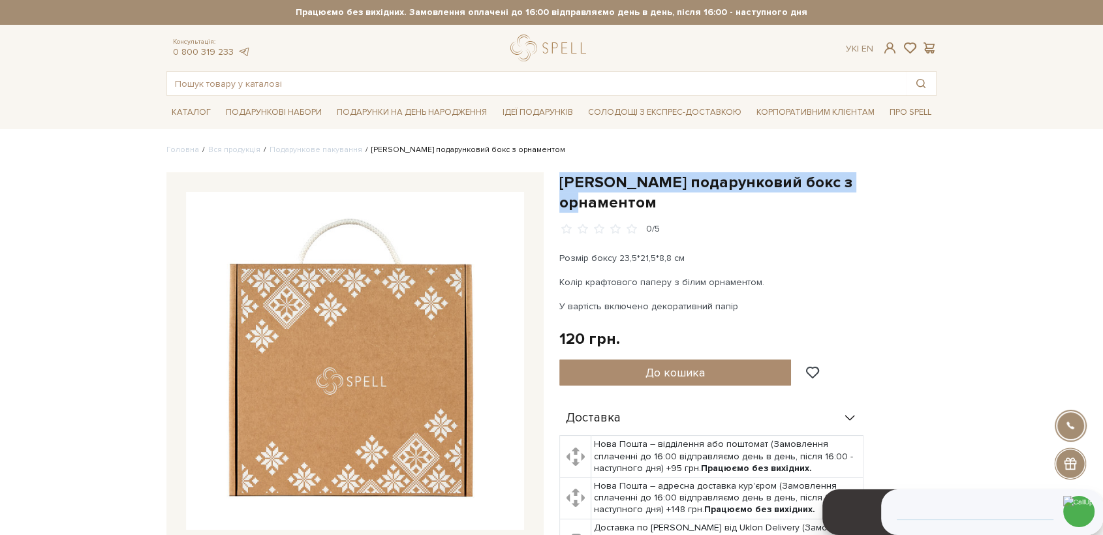
drag, startPoint x: 560, startPoint y: 182, endPoint x: 861, endPoint y: 184, distance: 301.0
click at [862, 184] on h1 "[PERSON_NAME] подарунковий бокс з орнаментом" at bounding box center [747, 192] width 377 height 40
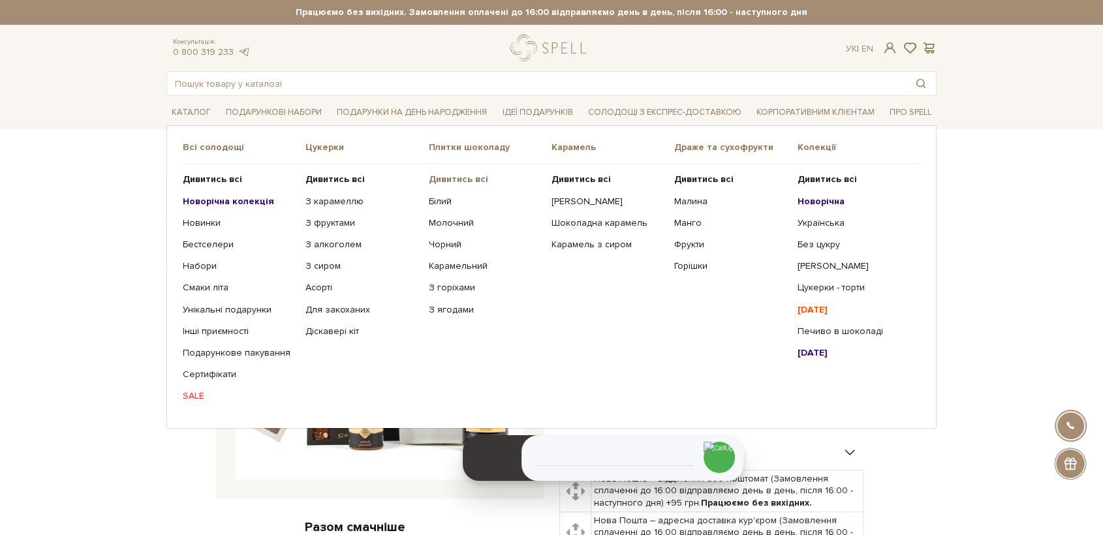
click at [465, 175] on b "Дивитись всі" at bounding box center [458, 179] width 59 height 11
